Goal: Task Accomplishment & Management: Manage account settings

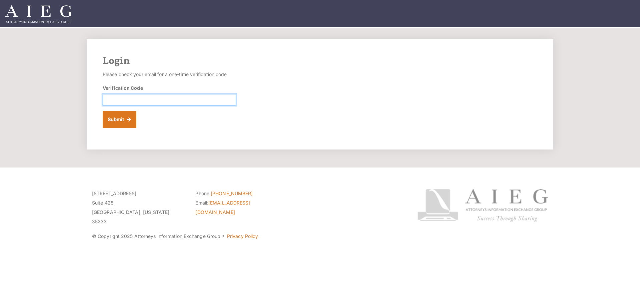
click at [143, 102] on input "Verification Code" at bounding box center [169, 99] width 133 height 11
paste input "323659"
type input "323659"
click at [116, 121] on button "Submit" at bounding box center [120, 119] width 34 height 17
click at [197, 97] on input "Verification Code" at bounding box center [169, 99] width 133 height 11
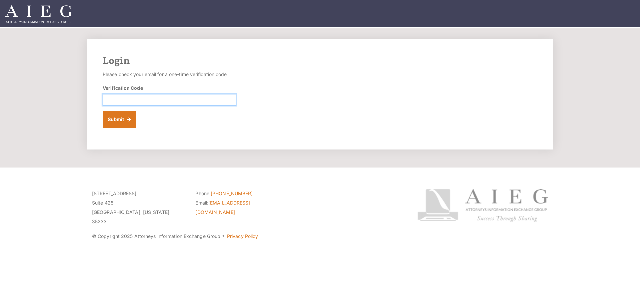
paste input "891564"
type input "891564"
click at [114, 121] on button "Submit" at bounding box center [120, 119] width 34 height 17
click at [121, 118] on button "Submit" at bounding box center [120, 119] width 34 height 17
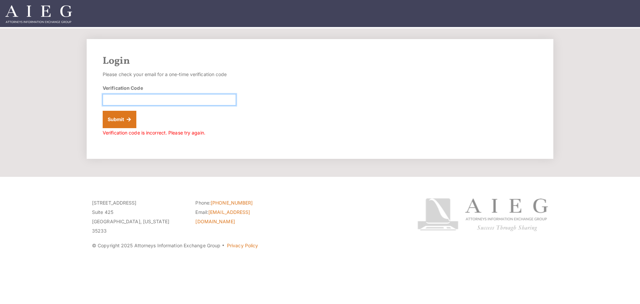
click at [136, 99] on input "Verification Code" at bounding box center [169, 99] width 133 height 11
paste input "799666"
type input "799666"
click at [121, 123] on button "Submit" at bounding box center [120, 119] width 34 height 17
